Goal: Task Accomplishment & Management: Manage account settings

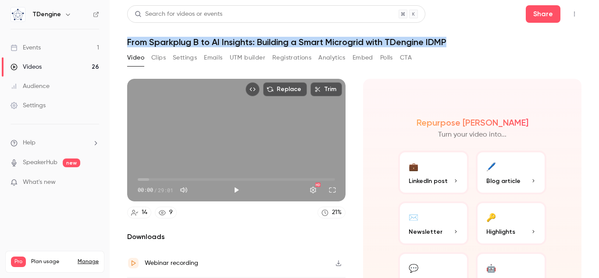
drag, startPoint x: 0, startPoint y: 0, endPoint x: 457, endPoint y: 35, distance: 458.3
click at [457, 35] on header "Search for videos or events Share From Sparkplug B to AI Insights: Building a S…" at bounding box center [354, 26] width 454 height 42
copy h1 "From Sparkplug B to AI Insights: Building a Smart Microgrid with TDengine IDMP"
click at [190, 60] on button "Settings" at bounding box center [185, 58] width 24 height 14
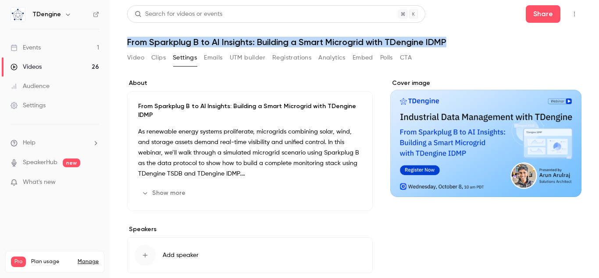
click at [184, 191] on button "Show more" at bounding box center [164, 193] width 53 height 14
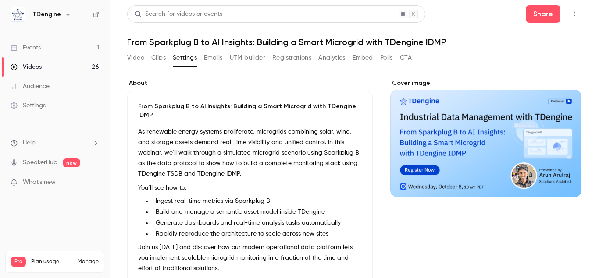
click at [188, 144] on p "As renewable energy systems proliferate, microgrids combining solar, wind, and …" at bounding box center [249, 153] width 223 height 53
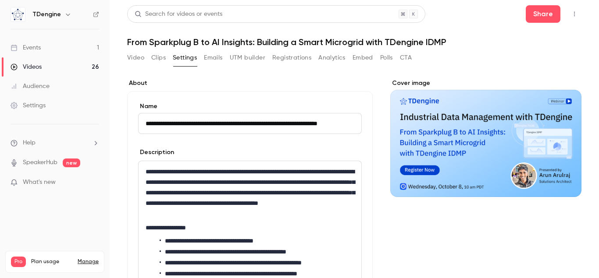
scroll to position [50, 0]
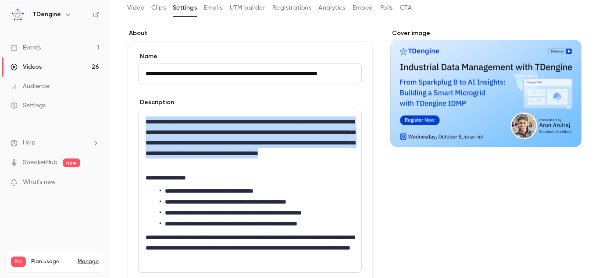
drag, startPoint x: 146, startPoint y: 123, endPoint x: 319, endPoint y: 168, distance: 179.3
click at [319, 168] on p "**********" at bounding box center [249, 143] width 209 height 53
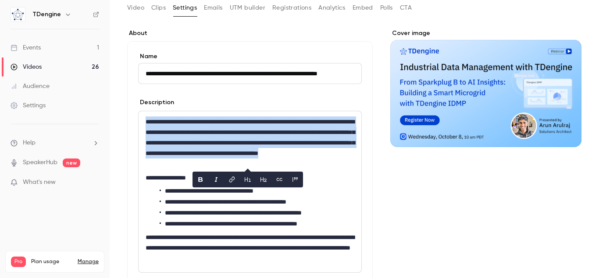
click at [248, 13] on button "UTM builder" at bounding box center [247, 8] width 35 height 14
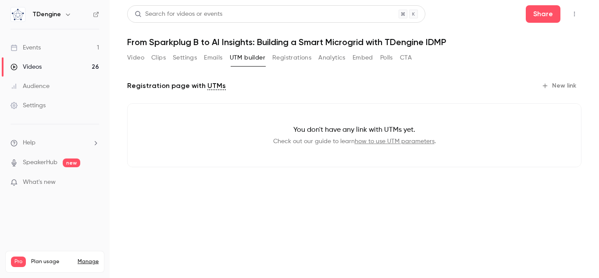
click at [556, 87] on button "New link" at bounding box center [559, 86] width 43 height 14
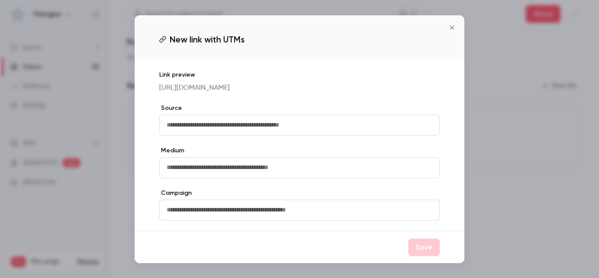
click at [288, 128] on input "text" at bounding box center [299, 125] width 280 height 21
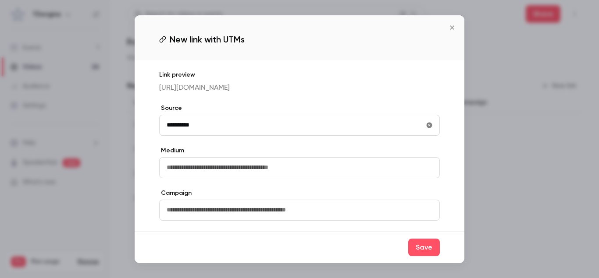
type input "**********"
click at [270, 168] on input "text" at bounding box center [299, 167] width 280 height 21
type input "*****"
click at [428, 256] on button "Save" at bounding box center [424, 248] width 32 height 18
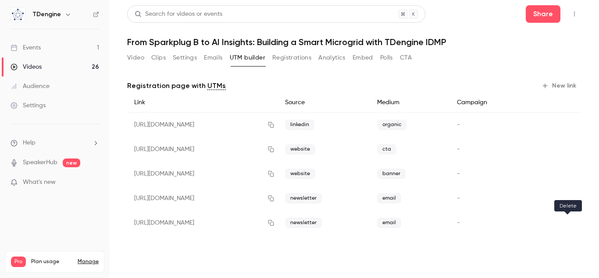
click at [569, 226] on button "button" at bounding box center [567, 223] width 14 height 14
click at [76, 50] on link "Events 1" at bounding box center [55, 47] width 110 height 19
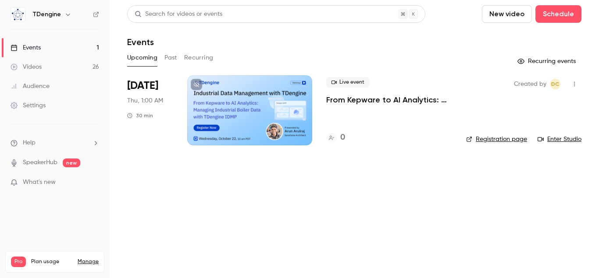
click at [367, 104] on p "From Kepware to AI Analytics: Managing Industrial Boiler Data with TDengine IDMP" at bounding box center [389, 100] width 126 height 11
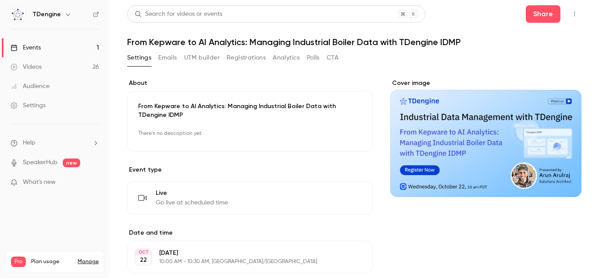
click at [168, 57] on button "Emails" at bounding box center [167, 58] width 18 height 14
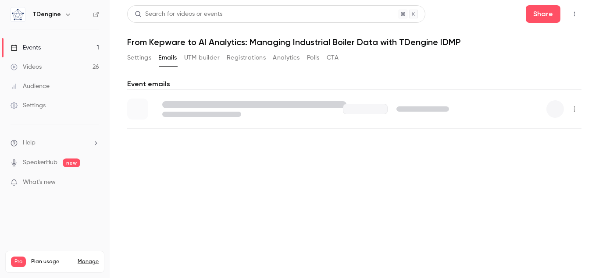
click at [207, 57] on button "UTM builder" at bounding box center [201, 58] width 35 height 14
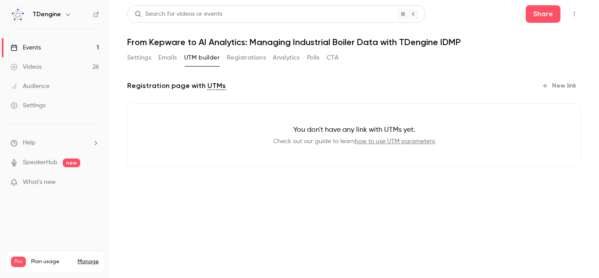
click at [558, 84] on button "New link" at bounding box center [559, 86] width 43 height 14
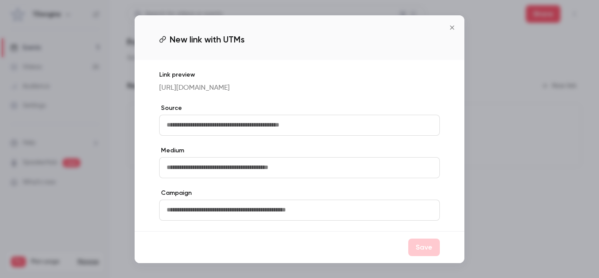
click at [236, 133] on input "text" at bounding box center [299, 125] width 280 height 21
type input "**********"
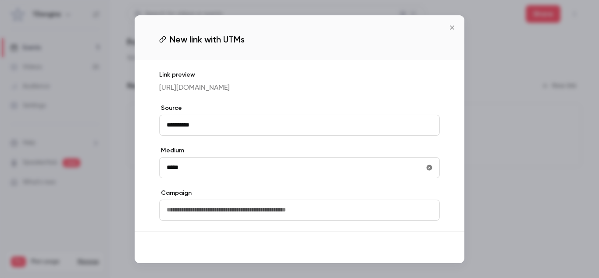
type input "*****"
click at [425, 251] on button "Save" at bounding box center [424, 248] width 32 height 18
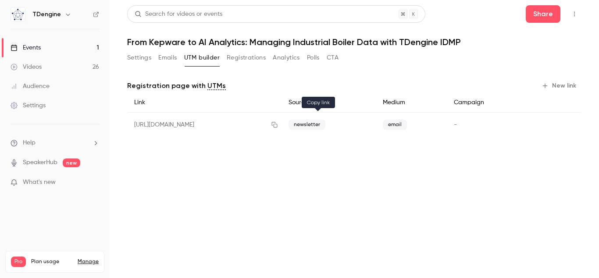
click at [281, 120] on button "button" at bounding box center [274, 125] width 14 height 14
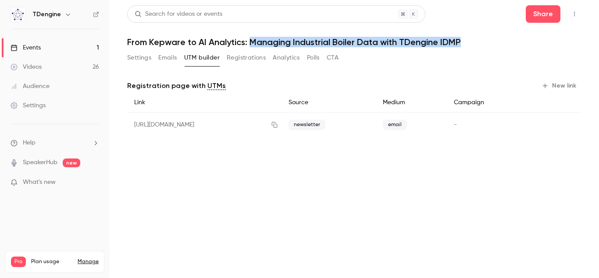
drag, startPoint x: 249, startPoint y: 40, endPoint x: 472, endPoint y: 38, distance: 223.0
click at [472, 38] on h1 "From Kepware to AI Analytics: Managing Industrial Boiler Data with TDengine IDMP" at bounding box center [354, 42] width 454 height 11
copy h1 "Managing Industrial Boiler Data with TDengine IDMP"
click at [140, 60] on button "Settings" at bounding box center [139, 58] width 24 height 14
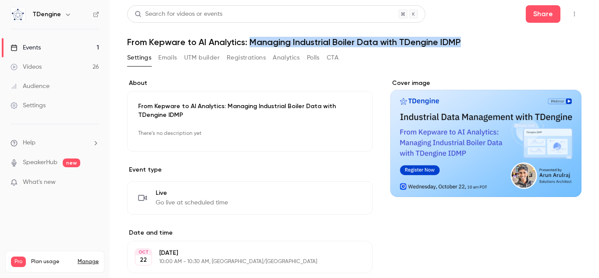
click at [343, 137] on button "Edit" at bounding box center [346, 134] width 32 height 14
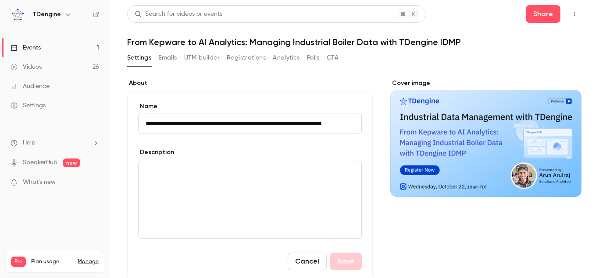
scroll to position [100, 0]
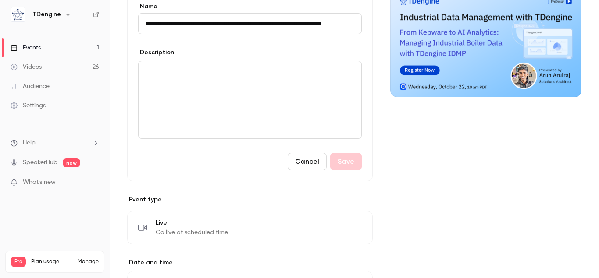
click at [220, 89] on div "editor" at bounding box center [249, 99] width 223 height 77
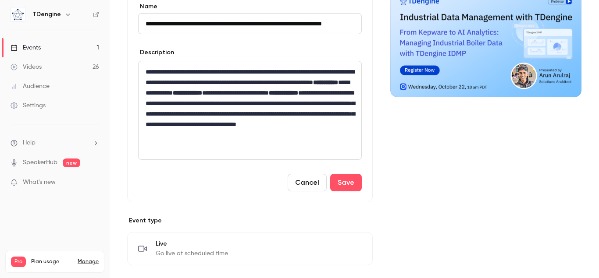
scroll to position [0, 0]
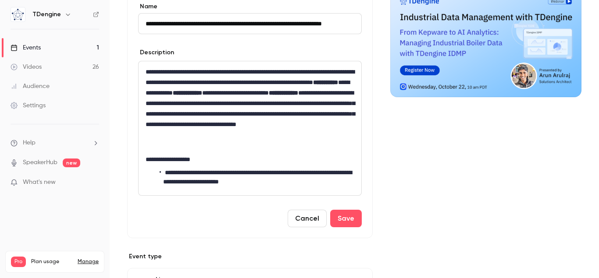
click at [170, 172] on li "**********" at bounding box center [256, 177] width 195 height 18
click at [299, 181] on li "**********" at bounding box center [256, 177] width 195 height 18
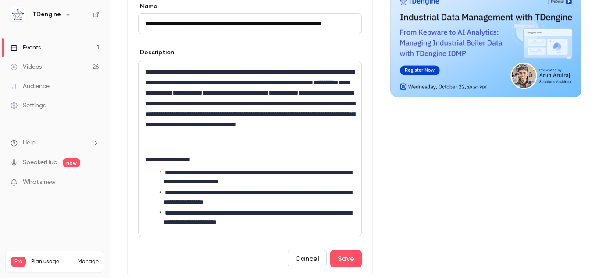
click at [191, 226] on li "**********" at bounding box center [256, 218] width 195 height 18
click at [344, 260] on button "Save" at bounding box center [346, 259] width 32 height 18
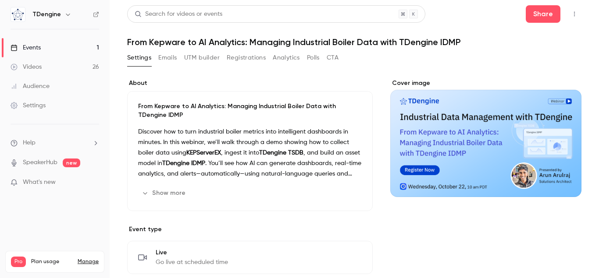
click at [45, 43] on link "Events 1" at bounding box center [55, 47] width 110 height 19
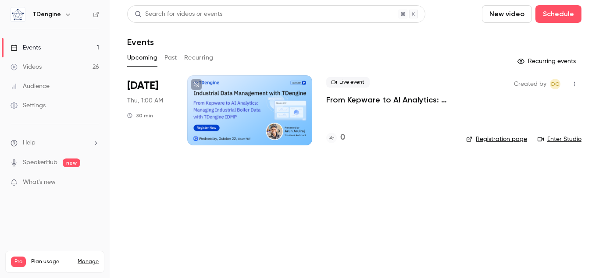
click at [195, 84] on icon at bounding box center [196, 84] width 5 height 5
